Goal: Navigation & Orientation: Find specific page/section

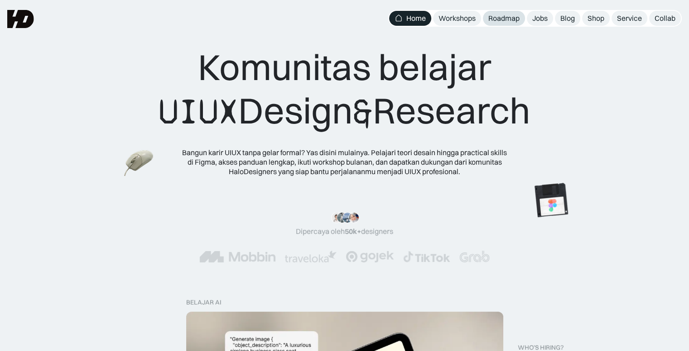
click at [502, 17] on div "Roadmap" at bounding box center [503, 19] width 31 height 10
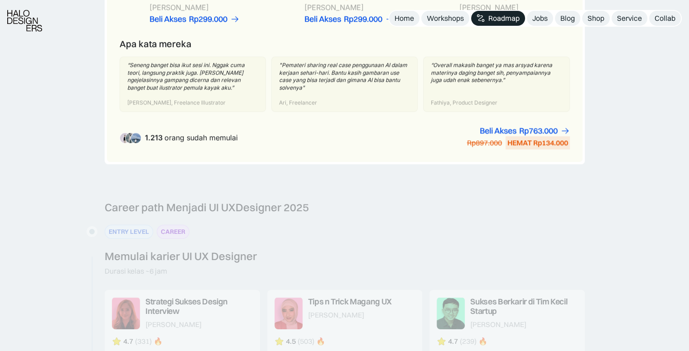
scroll to position [747, 0]
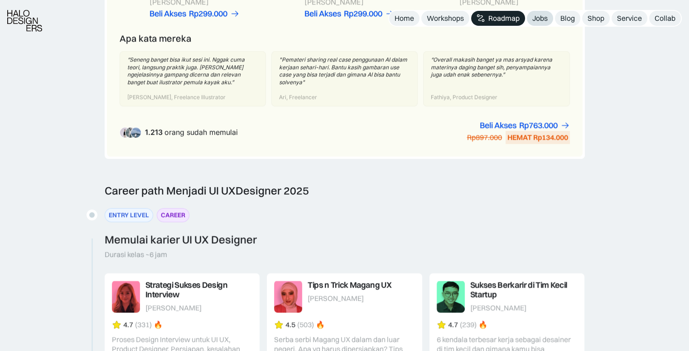
click at [542, 17] on div "Jobs" at bounding box center [539, 19] width 15 height 10
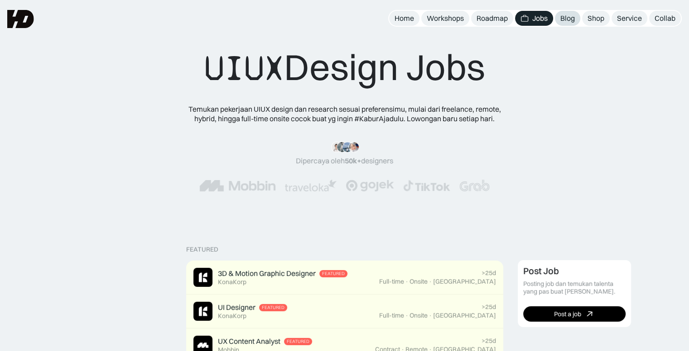
click at [570, 16] on div "Blog" at bounding box center [567, 19] width 14 height 10
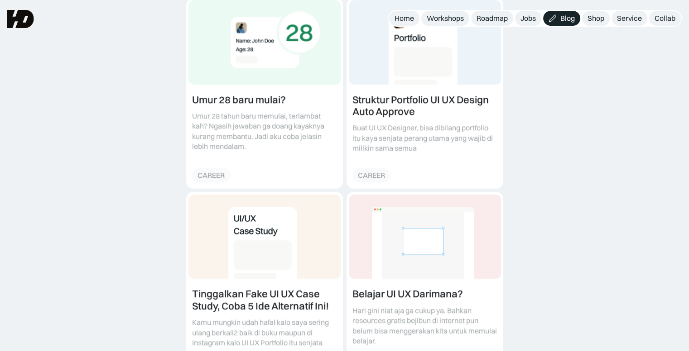
scroll to position [552, 0]
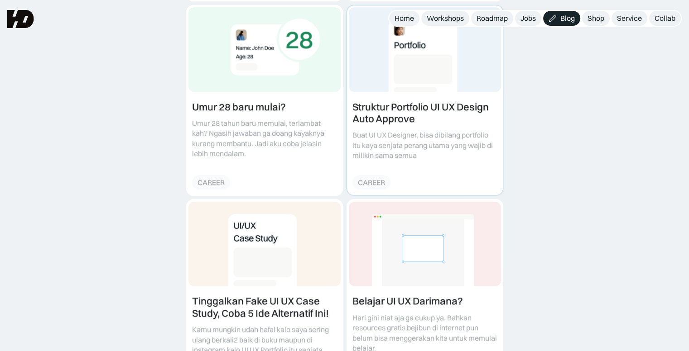
click at [396, 96] on link at bounding box center [425, 100] width 156 height 190
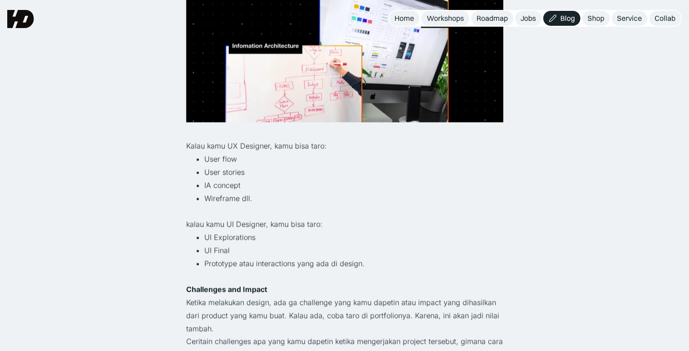
scroll to position [1424, 0]
